Goal: Information Seeking & Learning: Learn about a topic

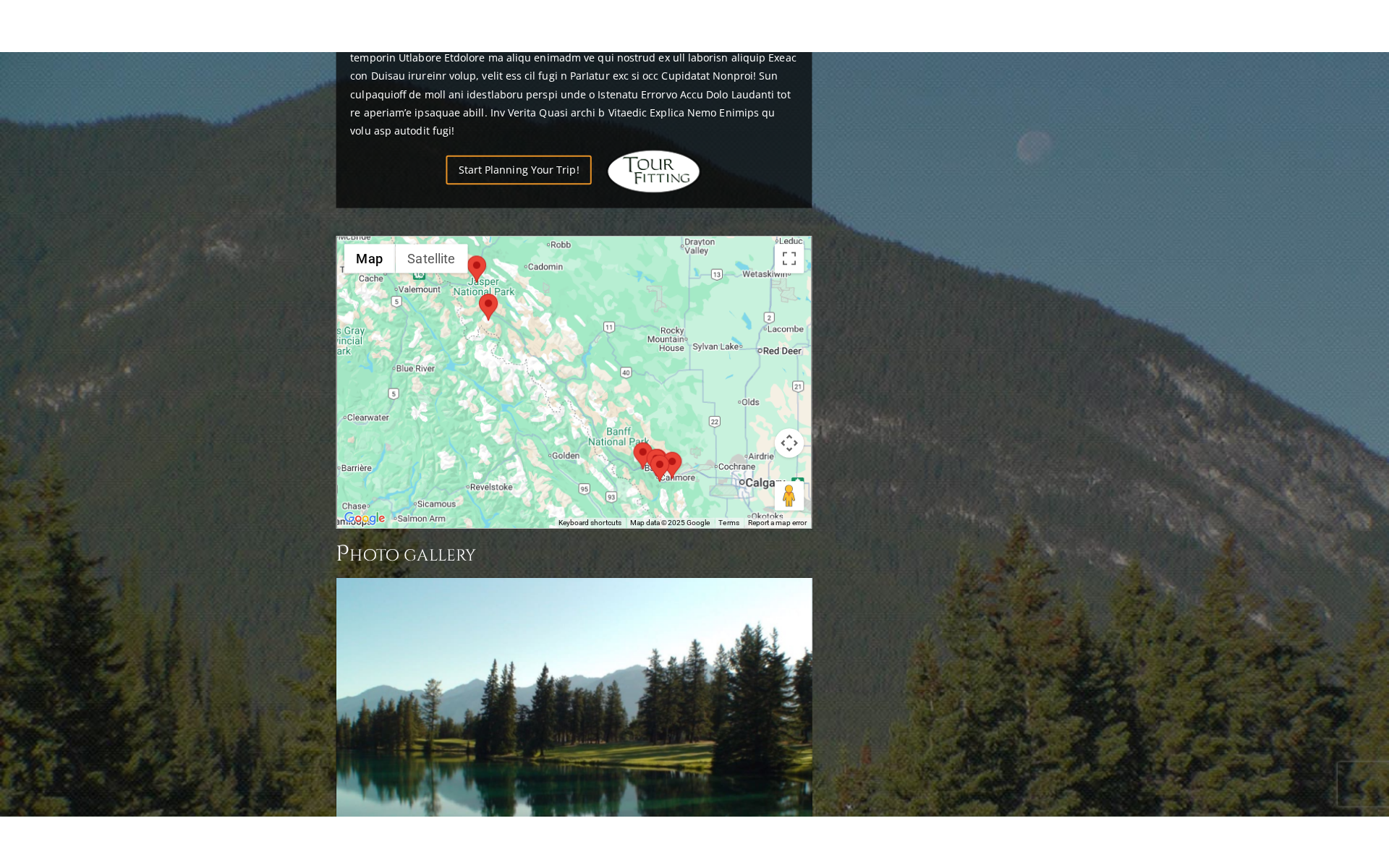
scroll to position [1325, 0]
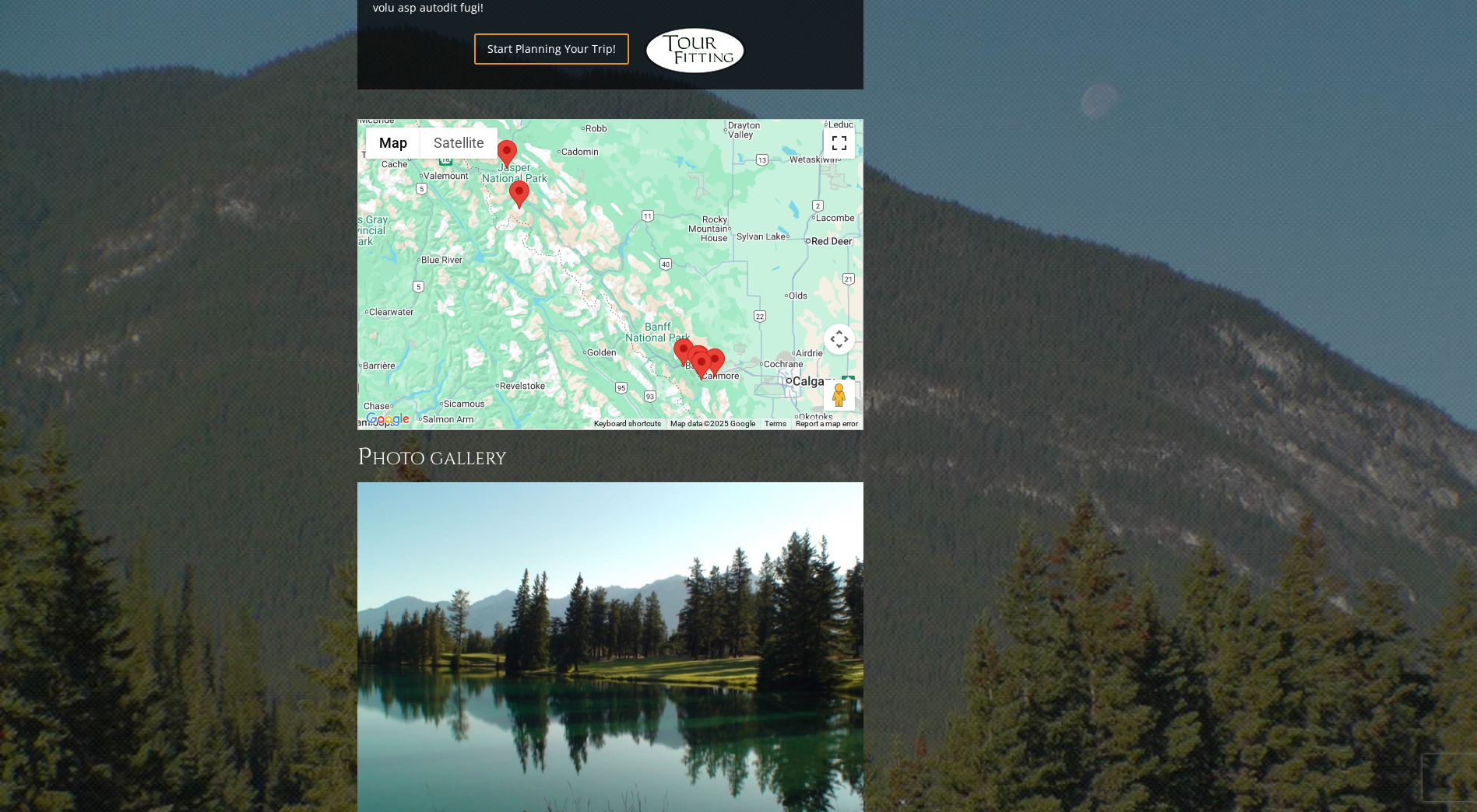
click at [833, 127] on button "Toggle fullscreen view" at bounding box center [839, 142] width 31 height 31
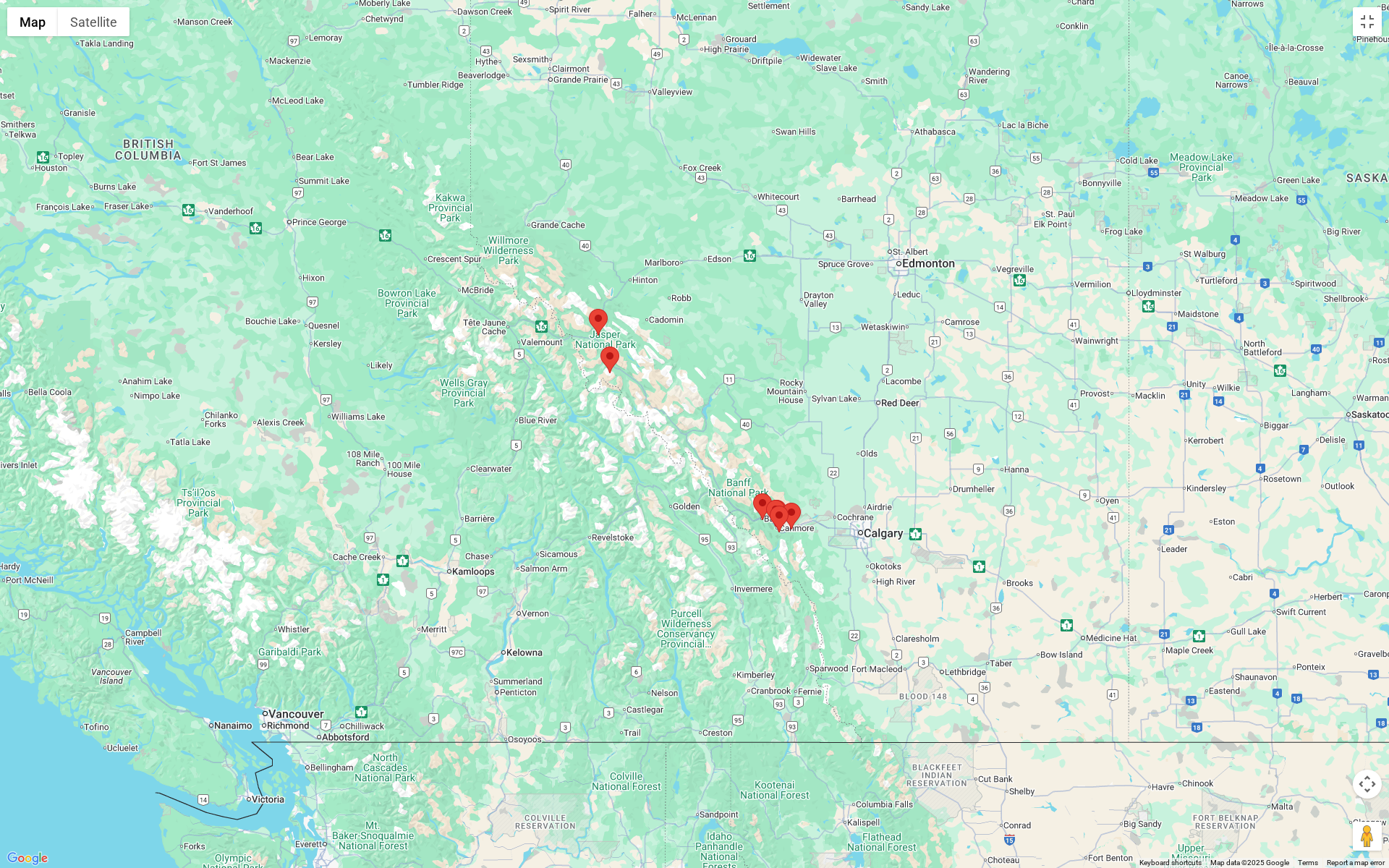
click at [610, 361] on img at bounding box center [609, 360] width 19 height 27
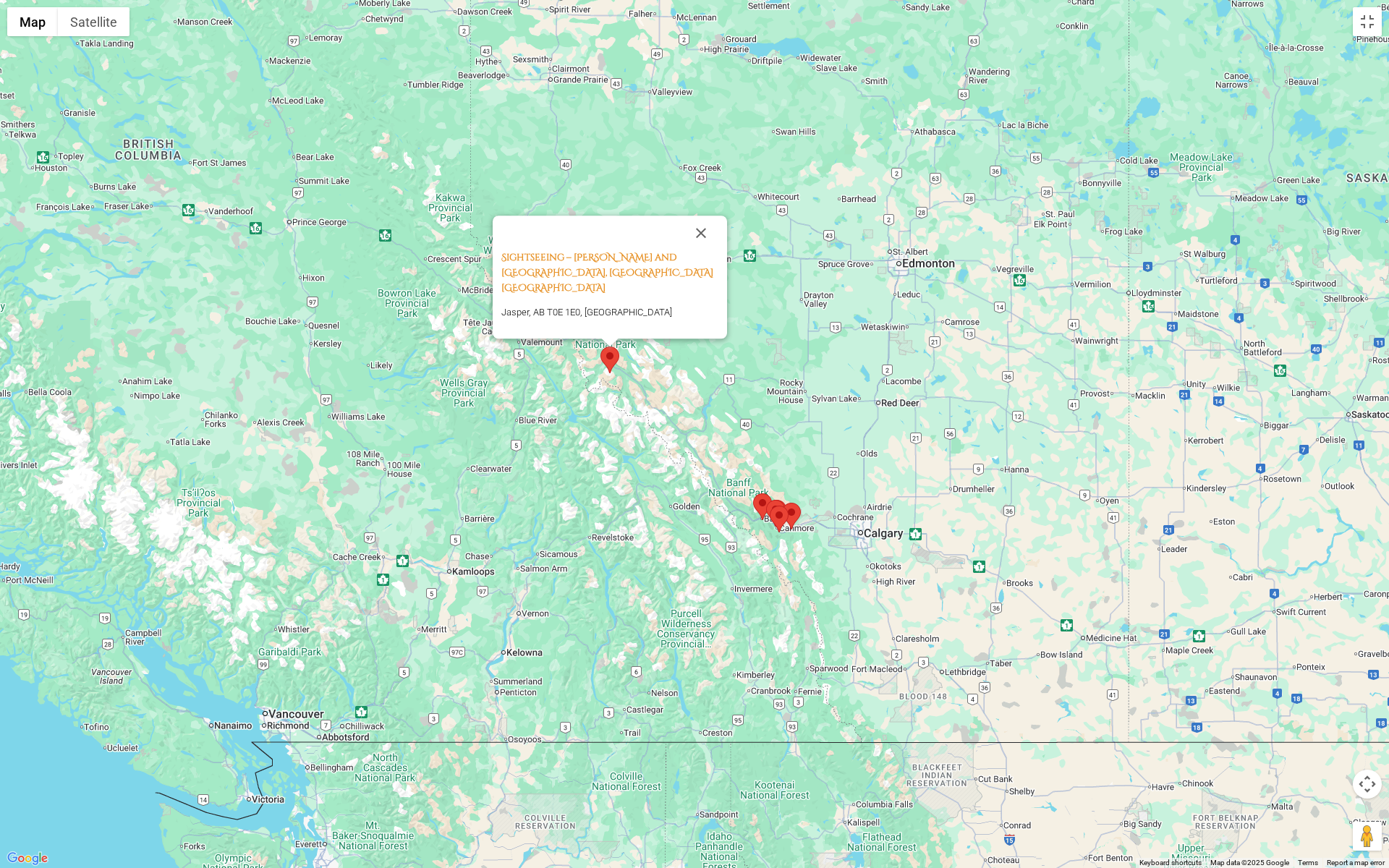
click at [698, 363] on div "Sightseeing – [PERSON_NAME] and [GEOGRAPHIC_DATA], [GEOGRAPHIC_DATA] [GEOGRAPHI…" at bounding box center [694, 434] width 1389 height 868
click at [758, 511] on img at bounding box center [762, 507] width 19 height 27
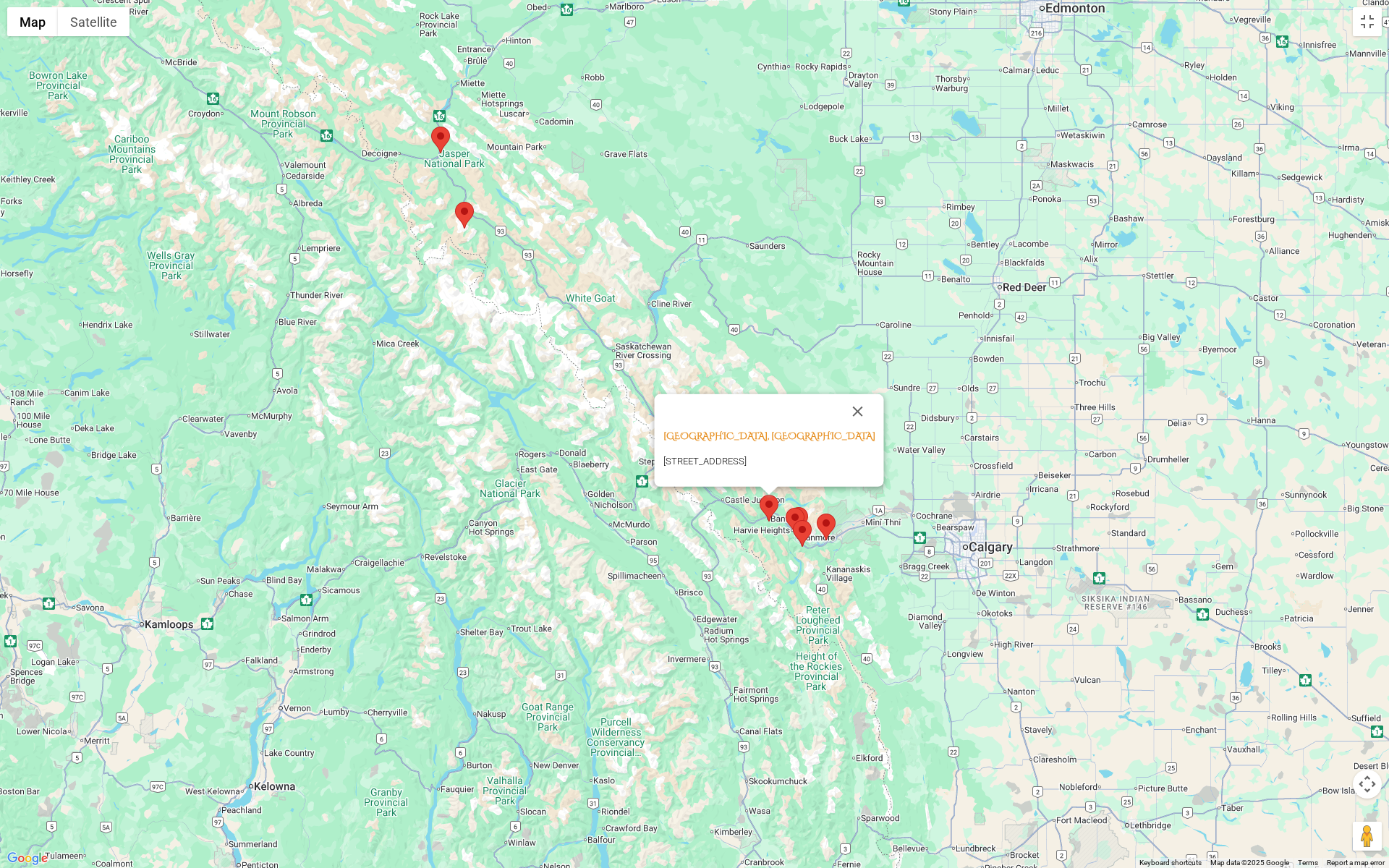
click at [793, 521] on img at bounding box center [802, 533] width 19 height 27
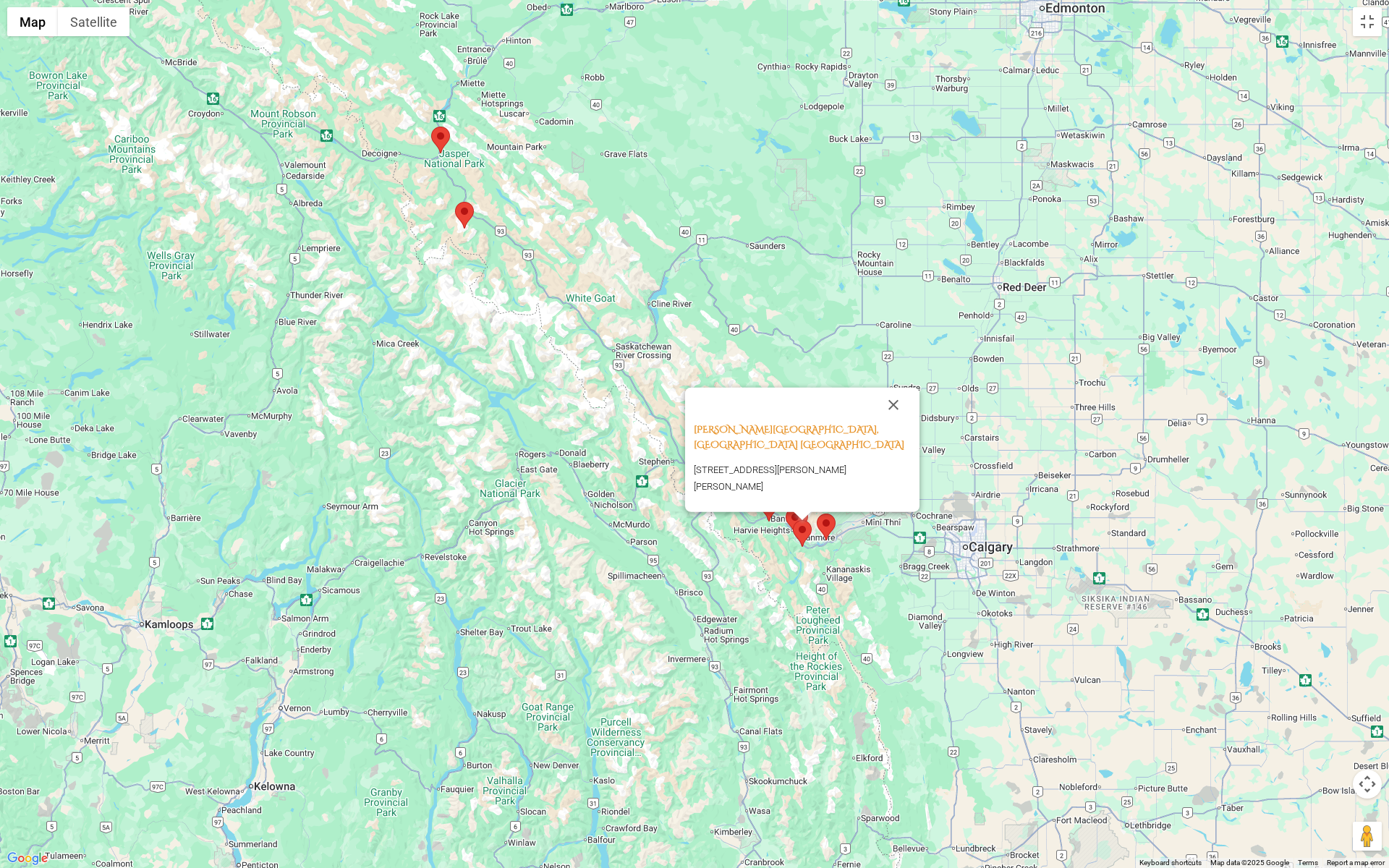
click at [810, 527] on img at bounding box center [802, 533] width 19 height 27
click at [823, 527] on img at bounding box center [826, 526] width 19 height 27
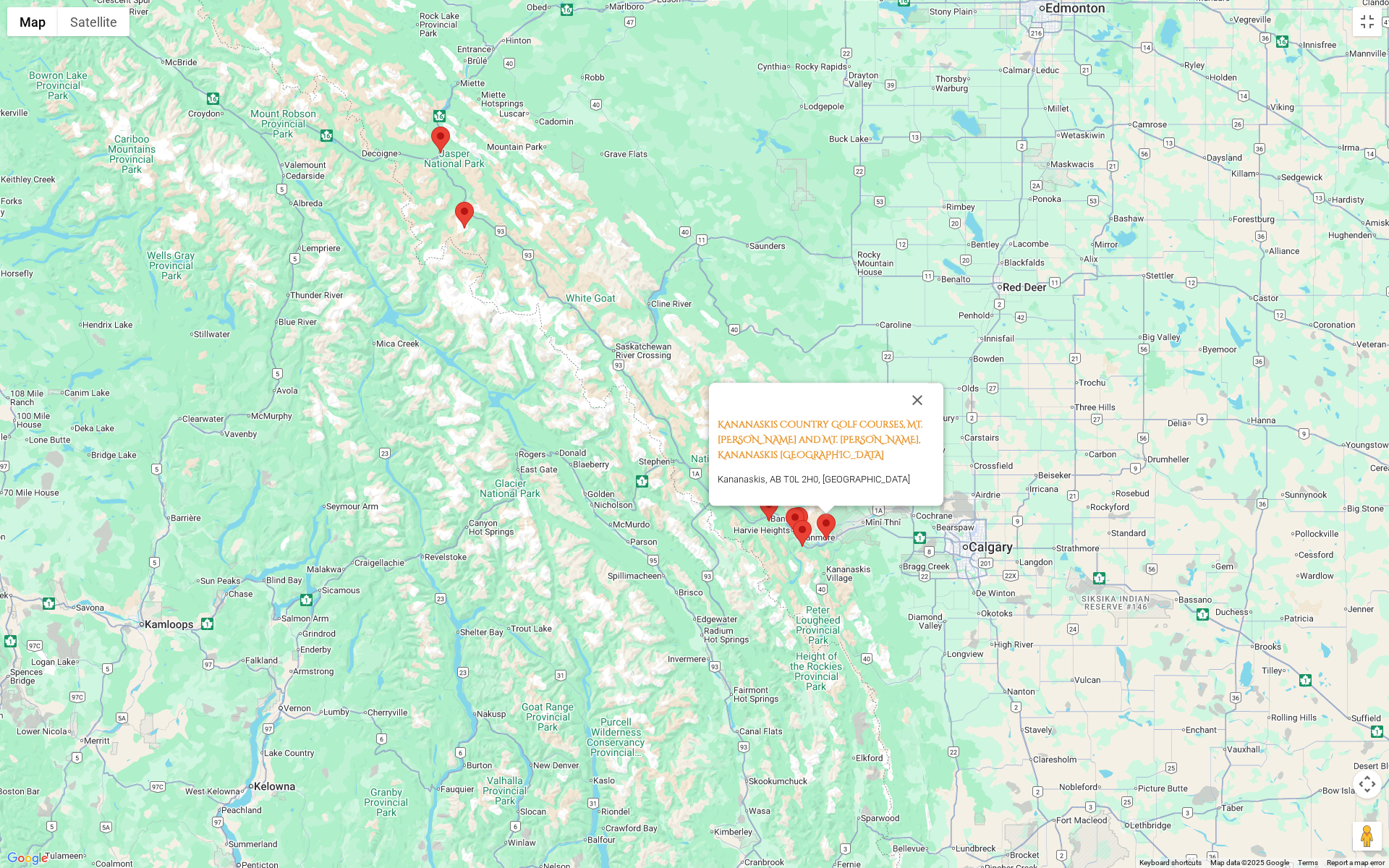
click at [774, 535] on div "Kananaskis Country Golf Courses, Mt. [PERSON_NAME] and Mt. [PERSON_NAME], [PERS…" at bounding box center [694, 434] width 1389 height 868
click at [774, 517] on img at bounding box center [769, 507] width 19 height 27
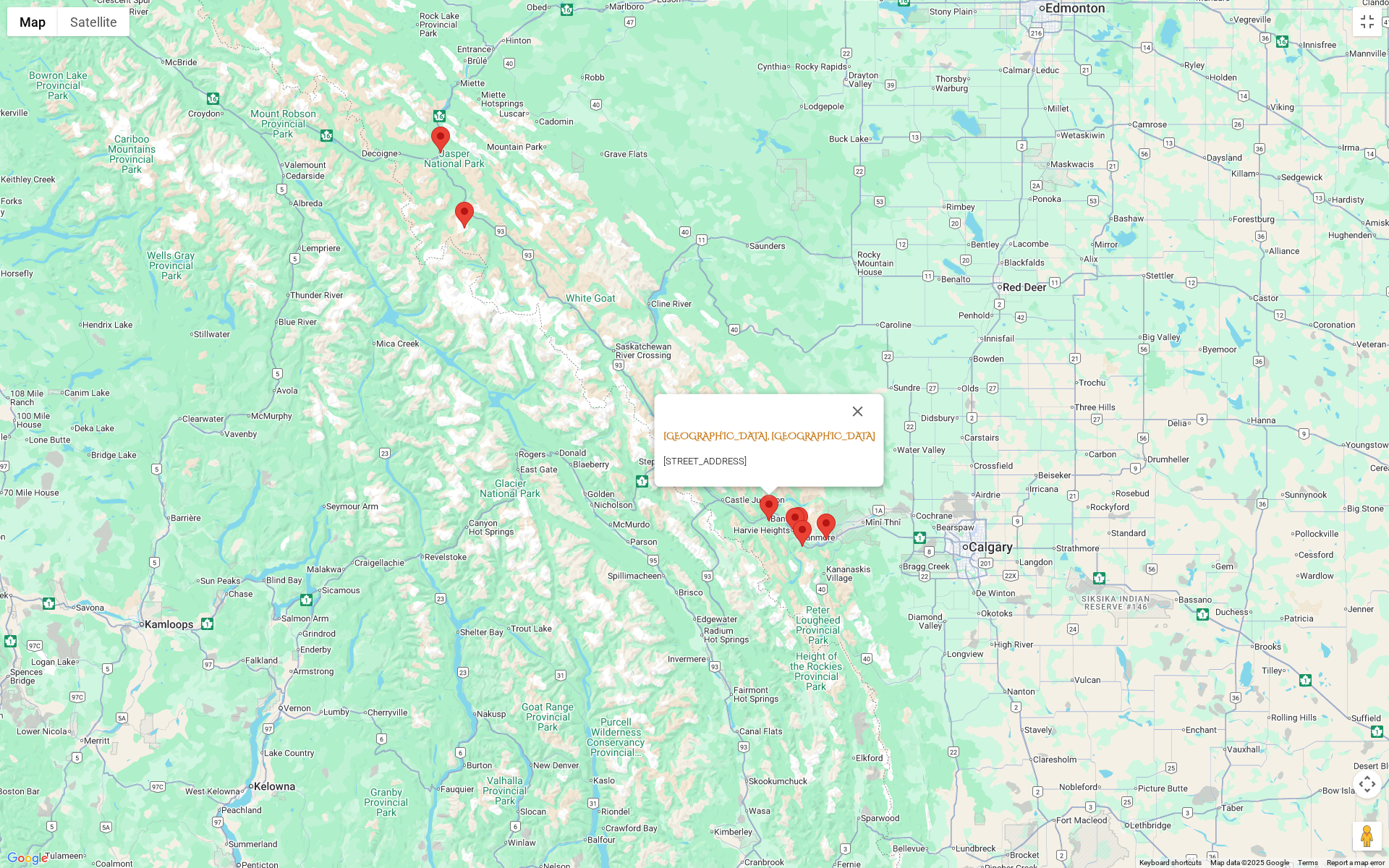
click at [748, 433] on link "[GEOGRAPHIC_DATA], [GEOGRAPHIC_DATA]" at bounding box center [770, 436] width 212 height 13
